Goal: Navigation & Orientation: Find specific page/section

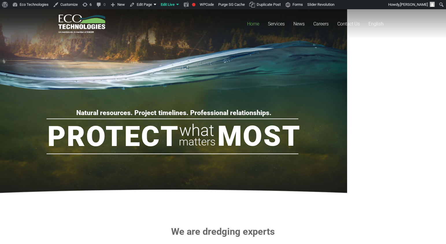
click at [282, 79] on rs-slide "Natural resources. Project timelines. Professional relationships. Protect Most …" at bounding box center [173, 107] width 347 height 196
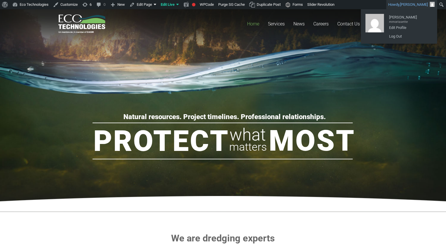
click at [426, 6] on span "[PERSON_NAME]" at bounding box center [414, 4] width 28 height 4
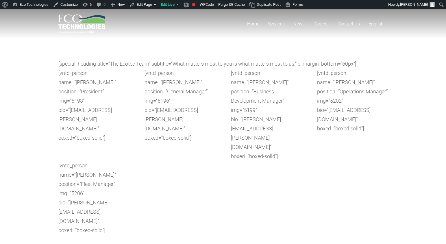
click at [179, 161] on div "[vntd_person name=”Stéphane Duguay” position=”Fleet Manager” img=”5206″ bio=”st…" at bounding box center [223, 198] width 330 height 74
click at [121, 117] on div "[vntd_person name=”Marc Maurice” position=”President” img=”5193″ bio=”marc.maur…" at bounding box center [93, 115] width 71 height 93
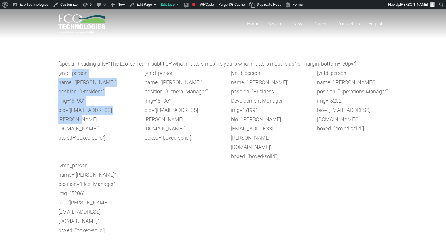
drag, startPoint x: 72, startPoint y: 77, endPoint x: 137, endPoint y: 105, distance: 70.5
click at [137, 105] on div "[vntd_person name=”Marc Maurice” position=”President” img=”5193″ bio=”marc.maur…" at bounding box center [223, 115] width 330 height 93
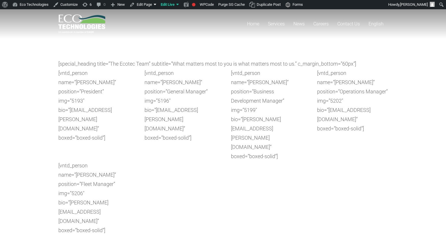
click at [137, 109] on div "[vntd_person name=”Marc Maurice” position=”President” img=”5193″ bio=”marc.maur…" at bounding box center [223, 115] width 330 height 93
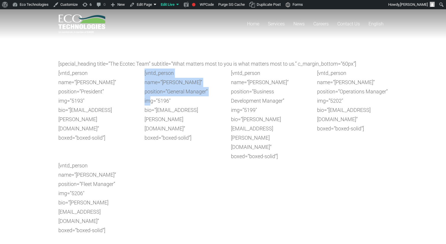
drag, startPoint x: 142, startPoint y: 70, endPoint x: 212, endPoint y: 87, distance: 71.4
click at [212, 87] on div "[vntd_person name=”Marc Maurice” position=”President” img=”5193″ bio=”marc.maur…" at bounding box center [223, 115] width 330 height 93
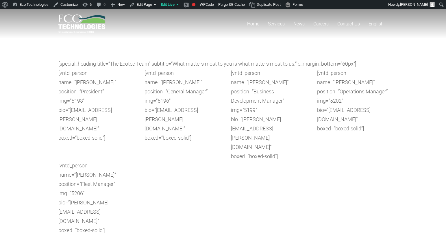
click at [210, 87] on div "[vntd_person name=”Herméline David” position=”General Manager” img=”5196″ bio=”…" at bounding box center [180, 106] width 71 height 74
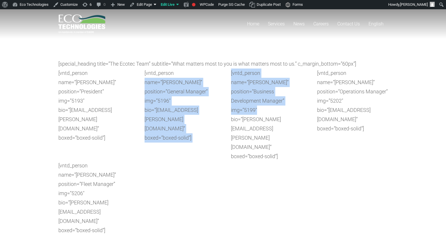
drag, startPoint x: 145, startPoint y: 85, endPoint x: 232, endPoint y: 113, distance: 91.7
click at [232, 113] on div "[vntd_person name=”Marc Maurice” position=”President” img=”5193″ bio=”marc.maur…" at bounding box center [223, 115] width 330 height 93
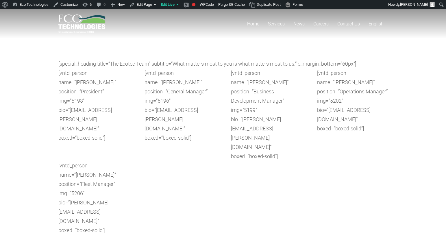
click at [229, 116] on div "[vntd_person name=”Marc Maurice” position=”President” img=”5193″ bio=”marc.maur…" at bounding box center [223, 115] width 330 height 93
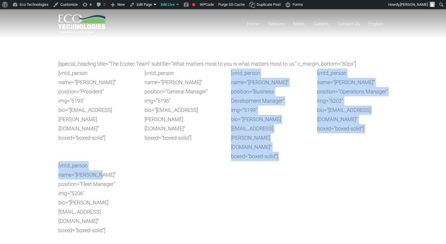
drag, startPoint x: 227, startPoint y: 74, endPoint x: 302, endPoint y: 124, distance: 90.7
click at [302, 124] on div "[special_heading title=”The Ecotec Team” subtitle=”What matters most to you is …" at bounding box center [223, 147] width 330 height 176
click at [302, 161] on div "[vntd_person name=”Stéphane Duguay” position=”Fleet Manager” img=”5206″ bio=”st…" at bounding box center [223, 198] width 330 height 74
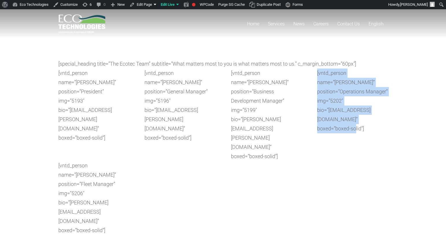
drag, startPoint x: 314, startPoint y: 73, endPoint x: 379, endPoint y: 111, distance: 75.0
click at [379, 111] on div "[vntd_person name=”Marc Maurice” position=”President” img=”5193″ bio=”marc.maur…" at bounding box center [223, 115] width 330 height 93
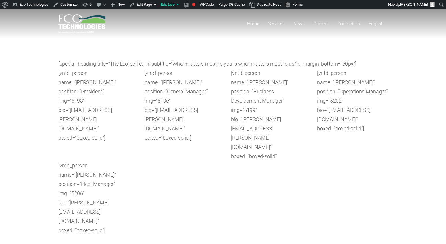
click at [233, 161] on div "[vntd_person name=”Stéphane Duguay” position=”Fleet Manager” img=”5206″ bio=”st…" at bounding box center [223, 198] width 330 height 74
click at [238, 113] on div "[vntd_person name=”Wayne Powers” position=”Business Development Manager” img=”5…" at bounding box center [266, 115] width 71 height 93
click at [120, 61] on div "[special_heading title=”The Ecotec Team” subtitle=”What matters most to you is …" at bounding box center [223, 147] width 330 height 176
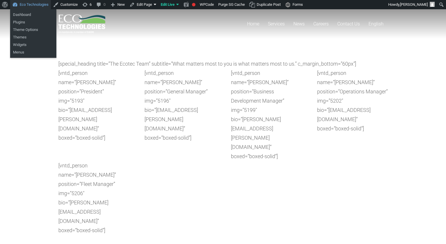
click at [33, 4] on link "Eco Technologies" at bounding box center [30, 4] width 41 height 9
click at [32, 16] on link "Dashboard" at bounding box center [33, 15] width 46 height 8
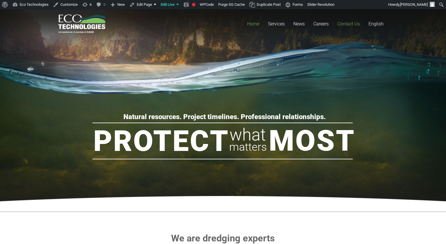
click at [349, 25] on span "Contact Us" at bounding box center [349, 23] width 23 height 5
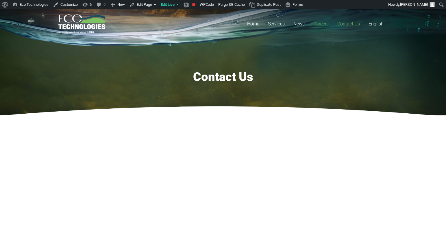
click at [323, 25] on span "Careers" at bounding box center [321, 23] width 15 height 5
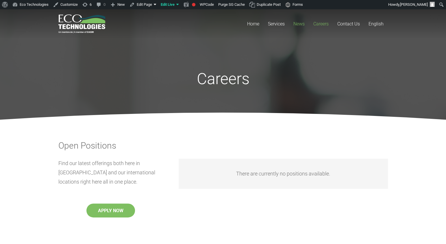
click at [303, 27] on link "News" at bounding box center [299, 23] width 20 height 29
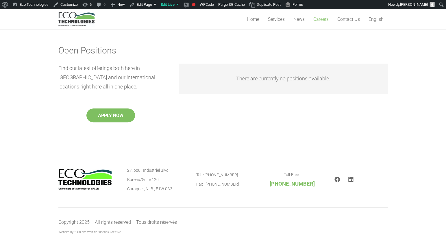
scroll to position [103, 0]
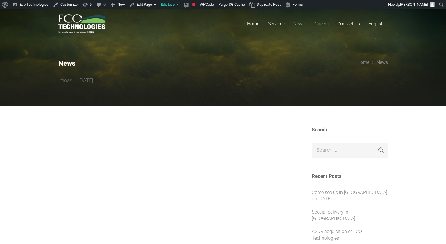
click at [321, 25] on span "Careers" at bounding box center [321, 23] width 15 height 5
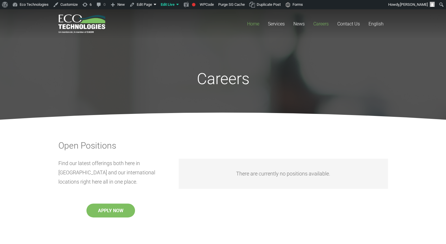
click at [250, 20] on link "Home" at bounding box center [253, 23] width 21 height 29
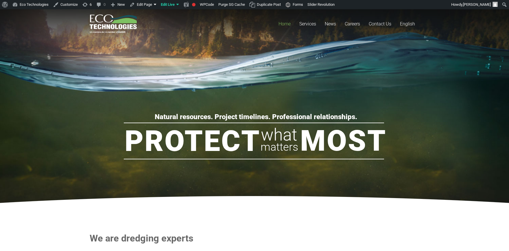
drag, startPoint x: 223, startPoint y: 229, endPoint x: 80, endPoint y: 238, distance: 143.2
drag, startPoint x: 74, startPoint y: 238, endPoint x: 234, endPoint y: 242, distance: 159.8
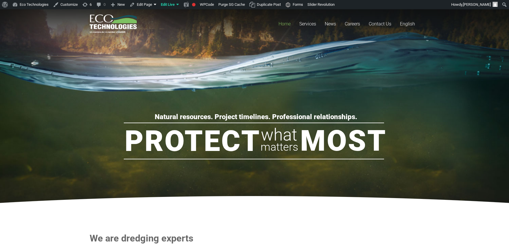
click at [229, 240] on h2 "We are dredging experts" at bounding box center [255, 239] width 330 height 12
drag, startPoint x: 182, startPoint y: 242, endPoint x: 58, endPoint y: 244, distance: 123.5
drag, startPoint x: 51, startPoint y: 235, endPoint x: 233, endPoint y: 241, distance: 182.1
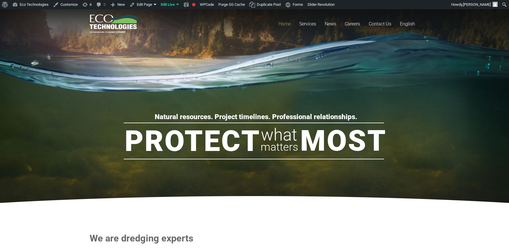
click at [231, 240] on h2 "We are dredging experts" at bounding box center [255, 239] width 330 height 12
drag, startPoint x: 209, startPoint y: 240, endPoint x: 38, endPoint y: 236, distance: 170.7
drag, startPoint x: 40, startPoint y: 234, endPoint x: 288, endPoint y: 248, distance: 248.6
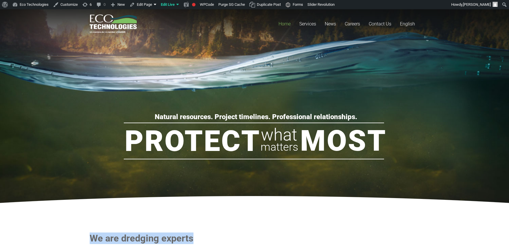
click at [274, 155] on rs-layer "matters" at bounding box center [280, 147] width 38 height 17
drag, startPoint x: 384, startPoint y: 140, endPoint x: 57, endPoint y: 113, distance: 328.9
click at [73, 114] on rs-slide "Natural resources. Project timelines. Professional relationships. Protect Most …" at bounding box center [254, 110] width 509 height 203
drag, startPoint x: 56, startPoint y: 107, endPoint x: 449, endPoint y: 152, distance: 396.0
click at [449, 152] on rs-slide "Natural resources. Project timelines. Professional relationships. Protect Most …" at bounding box center [254, 110] width 509 height 203
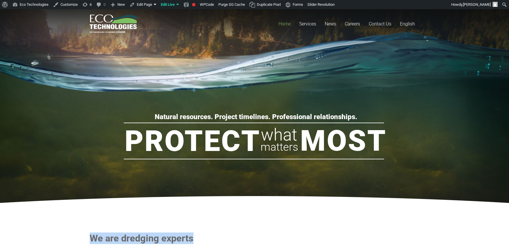
drag, startPoint x: 456, startPoint y: 167, endPoint x: 422, endPoint y: 181, distance: 36.7
click at [453, 168] on rs-slide "Natural resources. Project timelines. Professional relationships. Protect Most …" at bounding box center [254, 110] width 509 height 203
drag, startPoint x: 422, startPoint y: 181, endPoint x: 114, endPoint y: 72, distance: 326.7
click at [118, 72] on rs-slide "Natural resources. Project timelines. Professional relationships. Protect Most …" at bounding box center [254, 110] width 509 height 203
drag, startPoint x: 96, startPoint y: 83, endPoint x: 417, endPoint y: 200, distance: 342.1
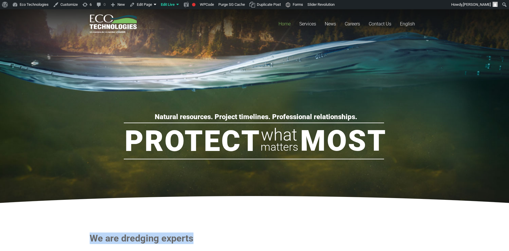
click at [417, 200] on rs-slide "Natural resources. Project timelines. Professional relationships. Protect Most …" at bounding box center [254, 110] width 509 height 203
click at [181, 118] on rs-layer "Natural resources. Project timelines. Professional relationships." at bounding box center [256, 117] width 203 height 6
drag, startPoint x: 174, startPoint y: 103, endPoint x: 371, endPoint y: 178, distance: 211.4
click at [365, 177] on rs-slide "Natural resources. Project timelines. Professional relationships. Protect Most …" at bounding box center [254, 110] width 509 height 203
drag, startPoint x: 360, startPoint y: 170, endPoint x: 314, endPoint y: 142, distance: 54.3
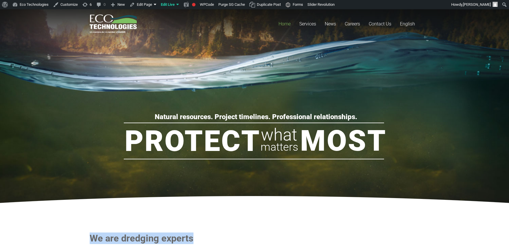
click at [336, 156] on rs-group "Natural resources. Project timelines. Professional relationships. Protect Most …" at bounding box center [255, 146] width 358 height 68
drag, startPoint x: 292, startPoint y: 137, endPoint x: 166, endPoint y: 128, distance: 126.5
click at [166, 127] on rs-group "Natural resources. Project timelines. Professional relationships. Protect Most …" at bounding box center [255, 146] width 358 height 68
drag, startPoint x: 166, startPoint y: 128, endPoint x: 373, endPoint y: 165, distance: 210.8
click at [376, 165] on rs-group "Natural resources. Project timelines. Professional relationships. Protect Most …" at bounding box center [255, 146] width 358 height 68
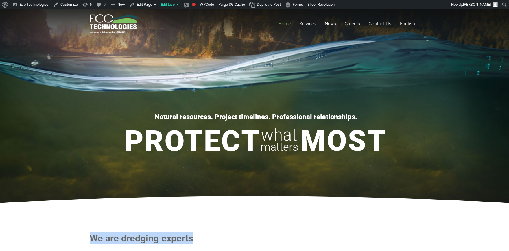
drag, startPoint x: 345, startPoint y: 159, endPoint x: 296, endPoint y: 194, distance: 59.3
click at [293, 192] on rs-slide "Natural resources. Project timelines. Professional relationships. Protect Most …" at bounding box center [254, 110] width 509 height 203
drag, startPoint x: 305, startPoint y: 139, endPoint x: 301, endPoint y: 203, distance: 63.8
click at [301, 203] on rs-slide "Natural resources. Project timelines. Professional relationships. Protect Most …" at bounding box center [254, 110] width 509 height 203
drag, startPoint x: 300, startPoint y: 144, endPoint x: 302, endPoint y: 184, distance: 40.0
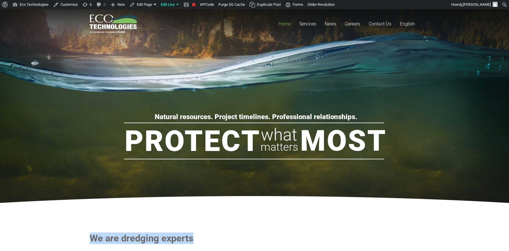
click at [302, 184] on rs-slide "Natural resources. Project timelines. Professional relationships. Protect Most …" at bounding box center [254, 110] width 509 height 203
drag, startPoint x: 309, startPoint y: 124, endPoint x: 308, endPoint y: 169, distance: 45.4
click at [308, 169] on rs-group "Natural resources. Project timelines. Professional relationships. Protect Most …" at bounding box center [255, 146] width 358 height 68
drag, startPoint x: 292, startPoint y: 129, endPoint x: 289, endPoint y: 141, distance: 12.3
click at [291, 138] on rs-layer "what" at bounding box center [279, 134] width 36 height 17
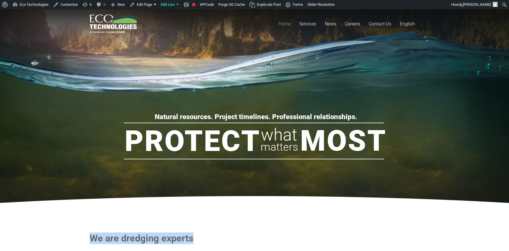
drag, startPoint x: 298, startPoint y: 150, endPoint x: 300, endPoint y: 169, distance: 18.9
click at [300, 169] on rs-group "Natural resources. Project timelines. Professional relationships. Protect Most …" at bounding box center [255, 146] width 358 height 68
